Goal: Transaction & Acquisition: Download file/media

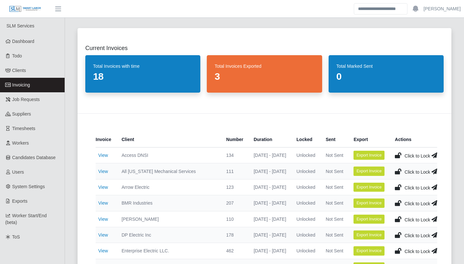
click at [70, 175] on div "Current Invoices Total Invoices with time 18 Total Invoices Exported 3 Total Ma…" at bounding box center [264, 235] width 389 height 430
click at [71, 195] on div "Current Invoices Total Invoices with time 18 Total Invoices Exported 3 Total Ma…" at bounding box center [264, 235] width 389 height 430
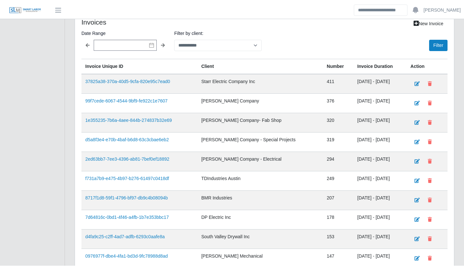
scroll to position [440, 0]
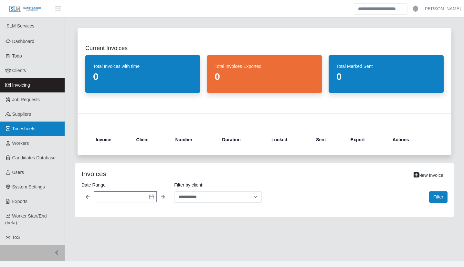
scroll to position [10, 0]
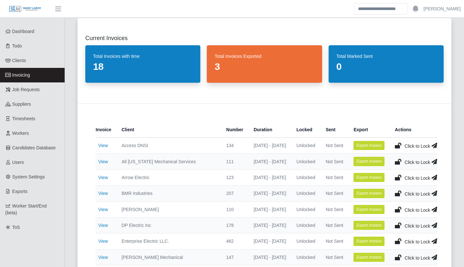
click at [70, 152] on div "Current Invoices Total Invoices with time 18 Total Invoices Exported 3 Total Ma…" at bounding box center [264, 225] width 389 height 430
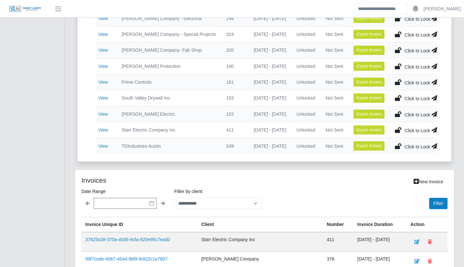
scroll to position [492, 0]
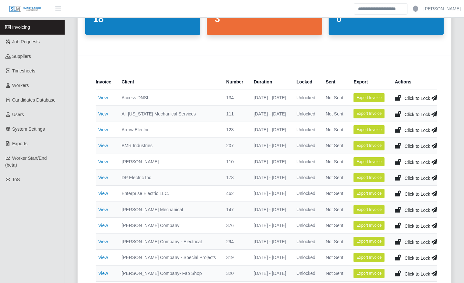
scroll to position [0, 0]
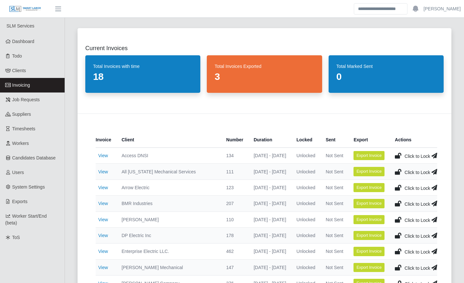
click at [37, 83] on link "Invoicing" at bounding box center [32, 85] width 65 height 15
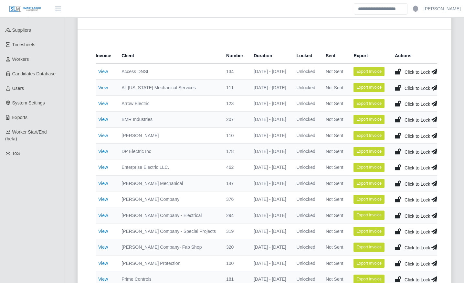
scroll to position [122, 0]
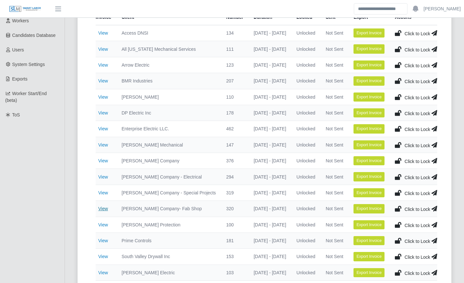
click at [102, 209] on link "View" at bounding box center [103, 208] width 10 height 5
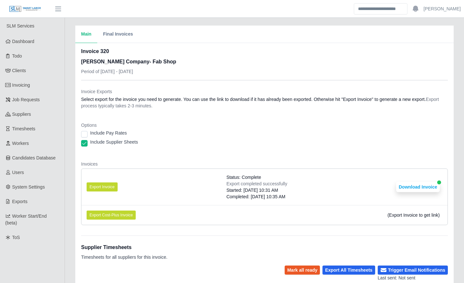
click at [66, 188] on div "Main Final Invoices Invoice 320 [PERSON_NAME] Company- Fab Shop Period of [DATE…" at bounding box center [264, 214] width 399 height 377
click at [68, 189] on div "Main Final Invoices Invoice 320 [PERSON_NAME] Company- Fab Shop Period of [DATE…" at bounding box center [264, 214] width 399 height 377
click at [68, 189] on div "Main Final Invoices Invoice 320 Lee Company- Fab Shop Period of 10/06/2025 - 10…" at bounding box center [264, 214] width 399 height 377
click at [161, 135] on div "Include Pay Rates" at bounding box center [264, 134] width 367 height 9
click at [278, 141] on div "Include Supplier Sheets" at bounding box center [264, 143] width 367 height 9
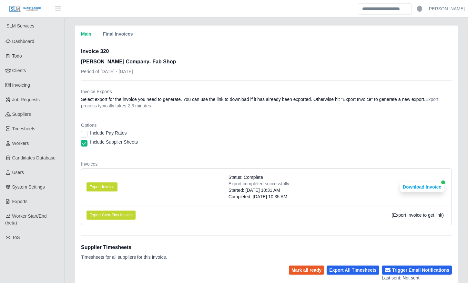
click at [69, 179] on div "Main Final Invoices Invoice 320 Lee Company- Fab Shop Period of 10/06/2025 - 10…" at bounding box center [266, 214] width 403 height 377
click at [68, 182] on div "Main Final Invoices Invoice 320 Lee Company- Fab Shop Period of 10/06/2025 - 10…" at bounding box center [266, 214] width 403 height 377
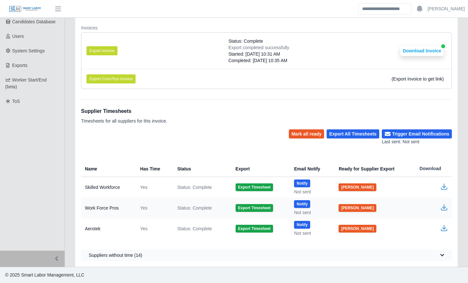
click at [68, 184] on div "Main Final Invoices Invoice 320 Lee Company- Fab Shop Period of 10/06/2025 - 10…" at bounding box center [266, 78] width 403 height 377
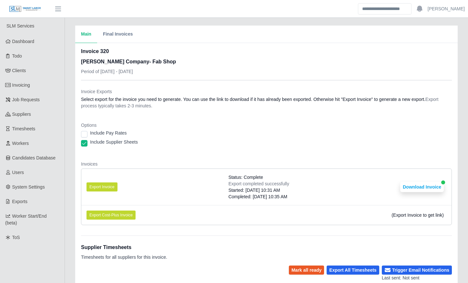
click at [65, 229] on div "Main Final Invoices Invoice 320 Lee Company- Fab Shop Period of 10/06/2025 - 10…" at bounding box center [266, 214] width 403 height 377
click at [68, 75] on div "Main Final Invoices Invoice 320 Lee Company- Fab Shop Period of 10/06/2025 - 10…" at bounding box center [266, 214] width 403 height 377
click at [68, 108] on div "Main Final Invoices Invoice 320 Lee Company- Fab Shop Period of 10/06/2025 - 10…" at bounding box center [266, 214] width 403 height 377
click at [68, 223] on div "Main Final Invoices Invoice 320 Lee Company- Fab Shop Period of 10/06/2025 - 10…" at bounding box center [266, 214] width 403 height 377
click at [71, 190] on div "Main Final Invoices Invoice 320 Lee Company- Fab Shop Period of 10/06/2025 - 10…" at bounding box center [266, 214] width 403 height 377
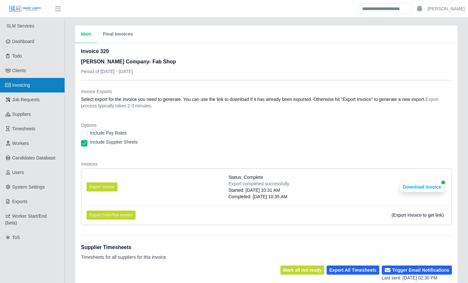
click at [41, 84] on link "Invoicing" at bounding box center [32, 85] width 65 height 15
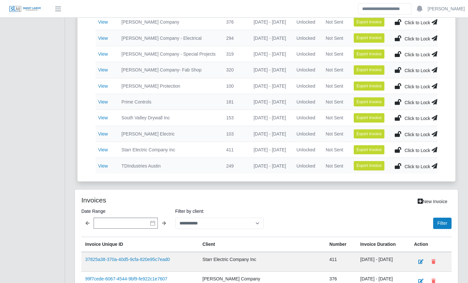
scroll to position [261, 0]
click at [100, 163] on link "View" at bounding box center [103, 165] width 10 height 5
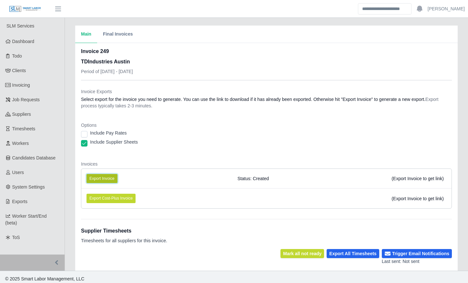
click at [114, 179] on button "Export Invoice" at bounding box center [102, 178] width 31 height 9
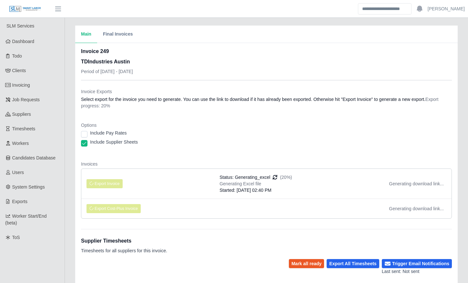
click at [191, 160] on dl "Invoice Exports Select export for the invoice you need to generate. You can use…" at bounding box center [266, 155] width 371 height 135
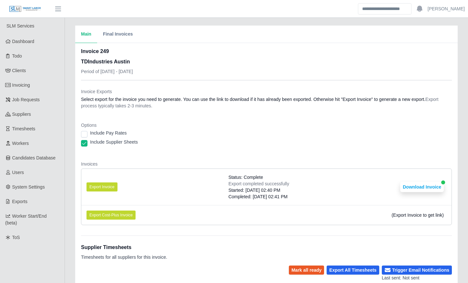
click at [191, 160] on dl "Invoice Exports Select export for the invoice you need to generate. You can use…" at bounding box center [266, 159] width 371 height 142
click at [417, 186] on button "Download Invoice" at bounding box center [423, 187] width 44 height 10
click at [182, 153] on dl "Invoice Exports Select export for the invoice you need to generate. You can use…" at bounding box center [266, 159] width 371 height 142
click at [424, 191] on button "Download Invoice" at bounding box center [423, 187] width 44 height 10
click at [29, 84] on span "Invoicing" at bounding box center [21, 84] width 18 height 5
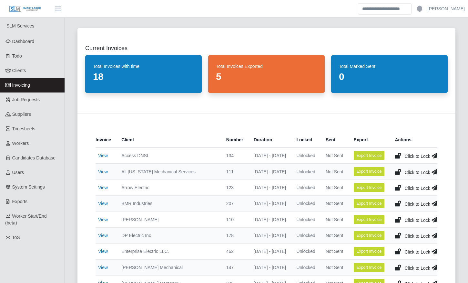
click at [71, 179] on div "Current Invoices Total Invoices with time 18 Total Invoices Exported 5 Total Ma…" at bounding box center [267, 235] width 394 height 430
